Goal: Complete application form

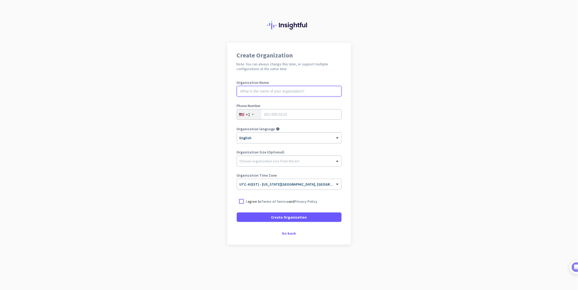
click at [308, 92] on input "text" at bounding box center [289, 91] width 105 height 11
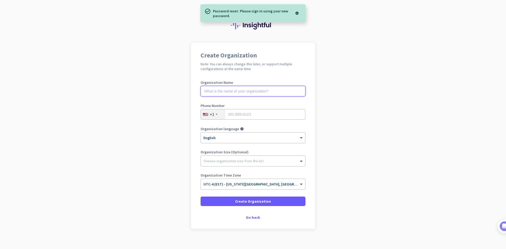
click at [284, 92] on input "text" at bounding box center [253, 91] width 105 height 11
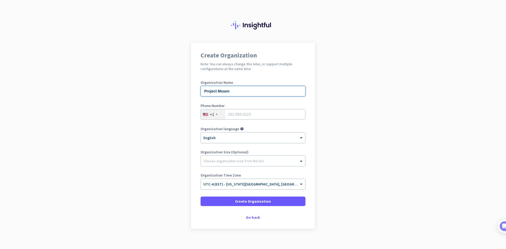
type input "Project Musen"
click at [266, 117] on input "tel" at bounding box center [253, 114] width 105 height 11
type input "5164393167"
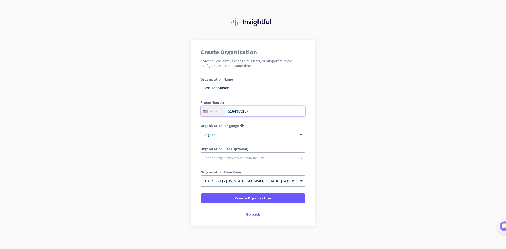
scroll to position [6, 0]
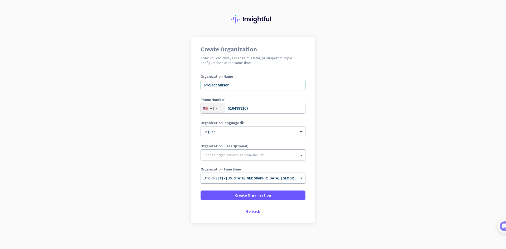
click at [249, 212] on div "Go back" at bounding box center [253, 212] width 105 height 4
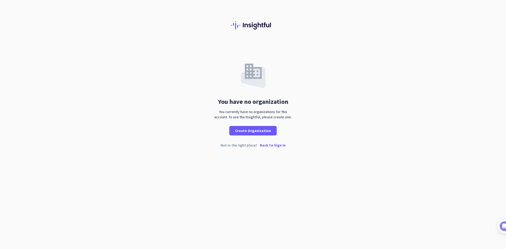
click at [270, 147] on p "Back to Sign In" at bounding box center [273, 145] width 26 height 4
